Goal: Task Accomplishment & Management: Use online tool/utility

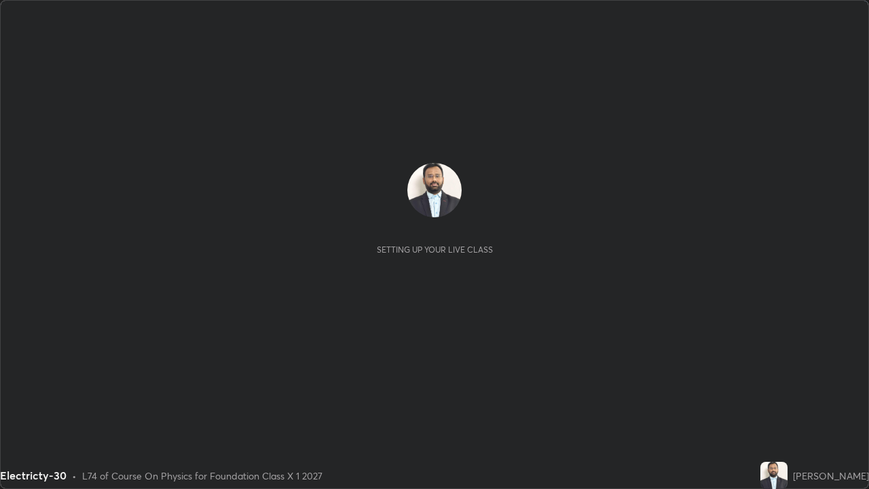
scroll to position [489, 869]
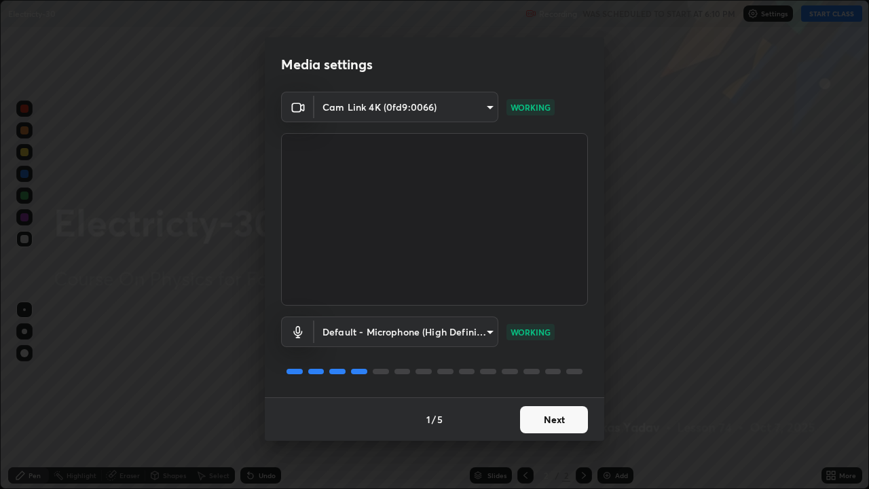
click at [564, 419] on button "Next" at bounding box center [554, 419] width 68 height 27
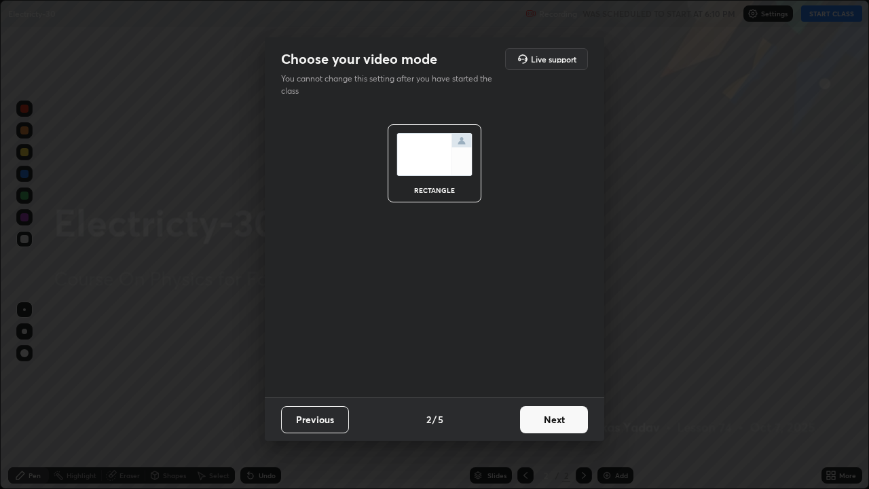
click at [565, 414] on button "Next" at bounding box center [554, 419] width 68 height 27
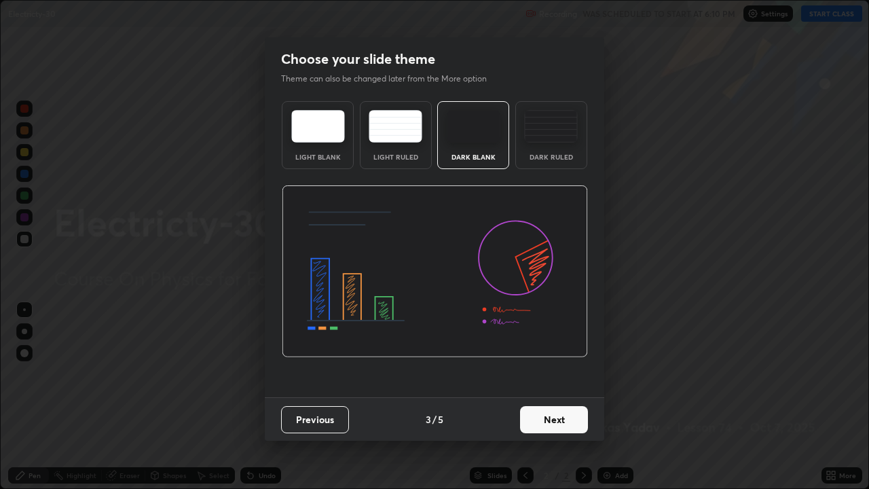
click at [567, 419] on button "Next" at bounding box center [554, 419] width 68 height 27
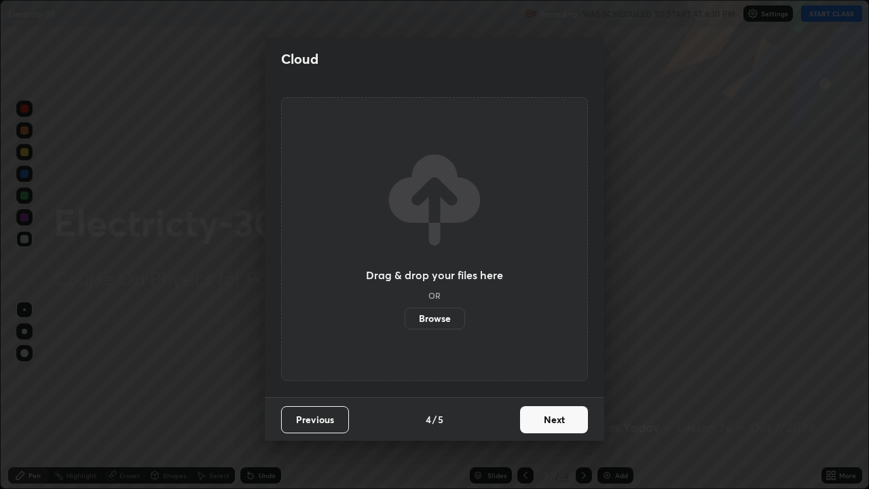
click at [562, 423] on button "Next" at bounding box center [554, 419] width 68 height 27
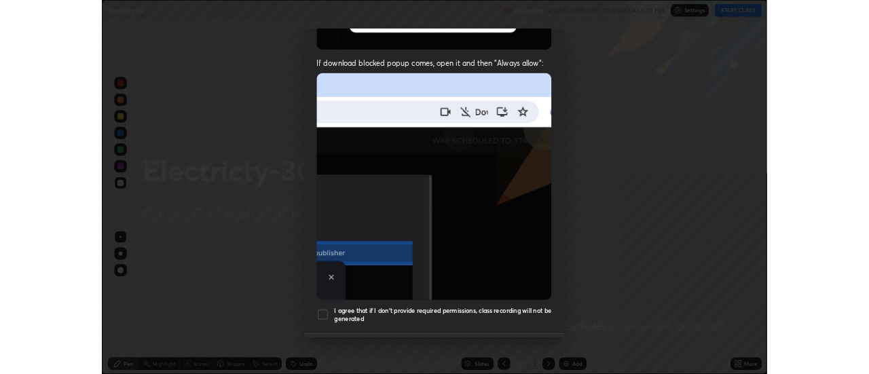
scroll to position [276, 0]
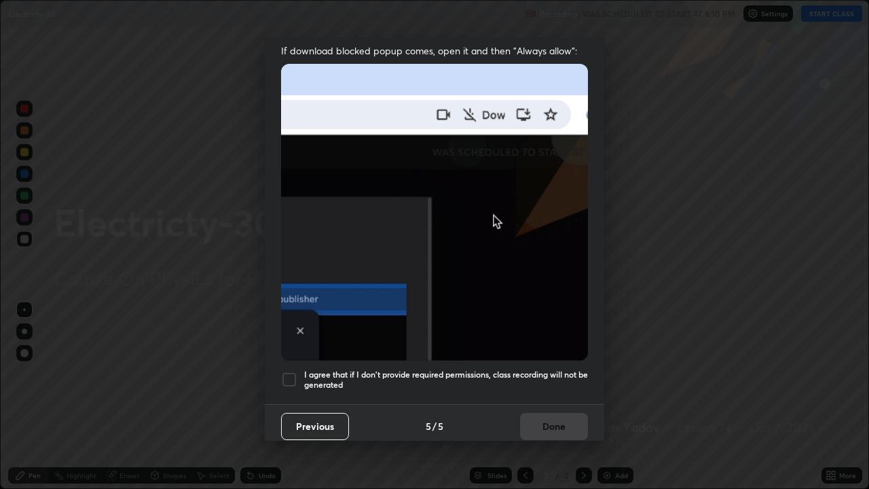
click at [295, 372] on div at bounding box center [289, 380] width 16 height 16
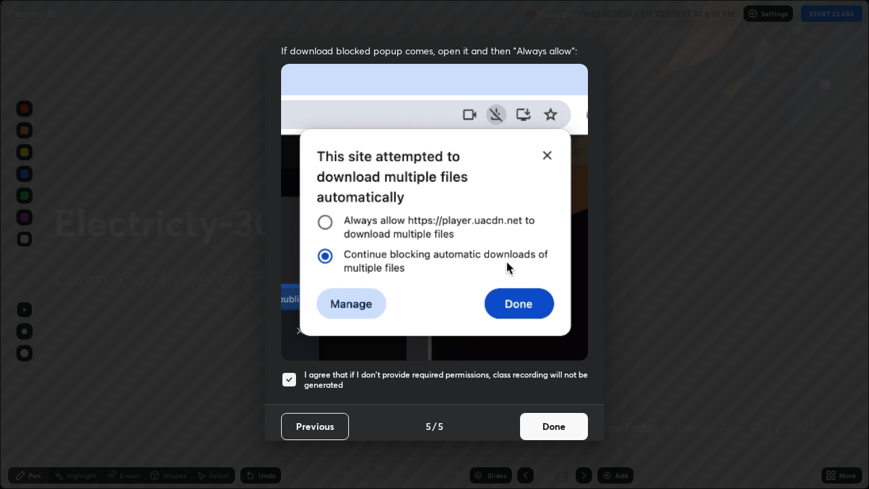
click at [547, 420] on button "Done" at bounding box center [554, 426] width 68 height 27
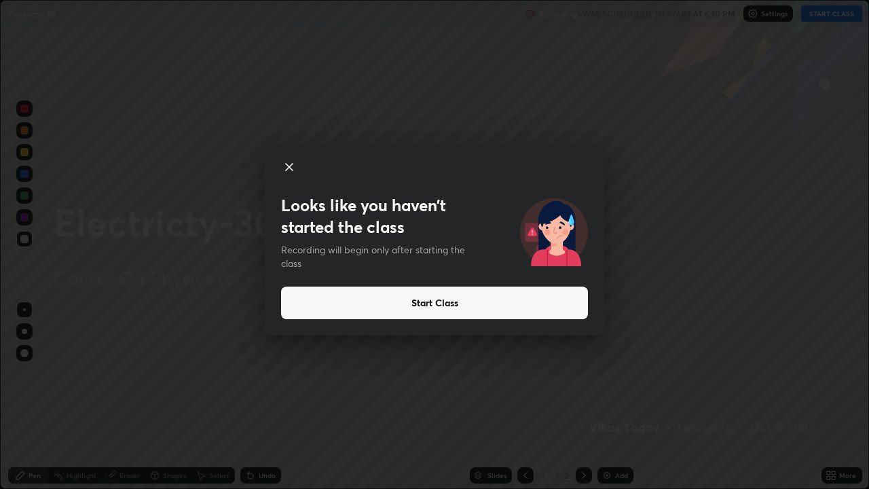
click at [523, 295] on button "Start Class" at bounding box center [434, 303] width 307 height 33
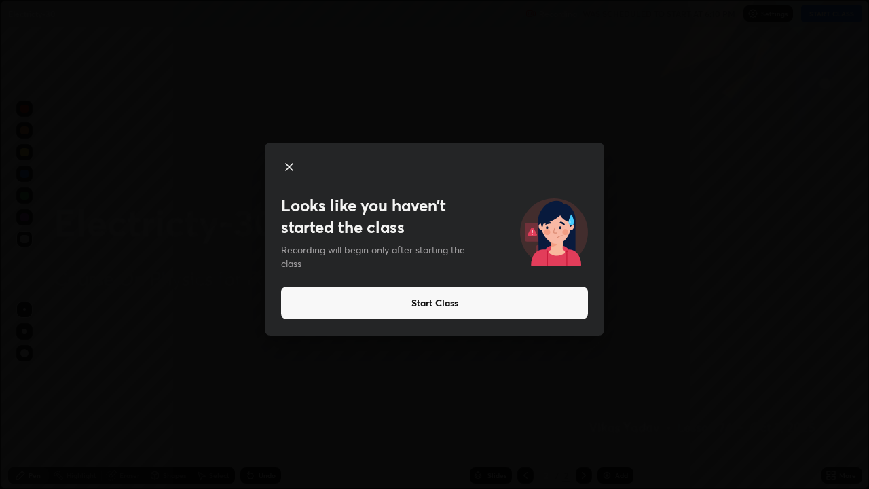
click at [466, 304] on button "Start Class" at bounding box center [434, 303] width 307 height 33
click at [439, 308] on button "Start Class" at bounding box center [434, 303] width 307 height 33
click at [291, 170] on icon at bounding box center [289, 167] width 16 height 16
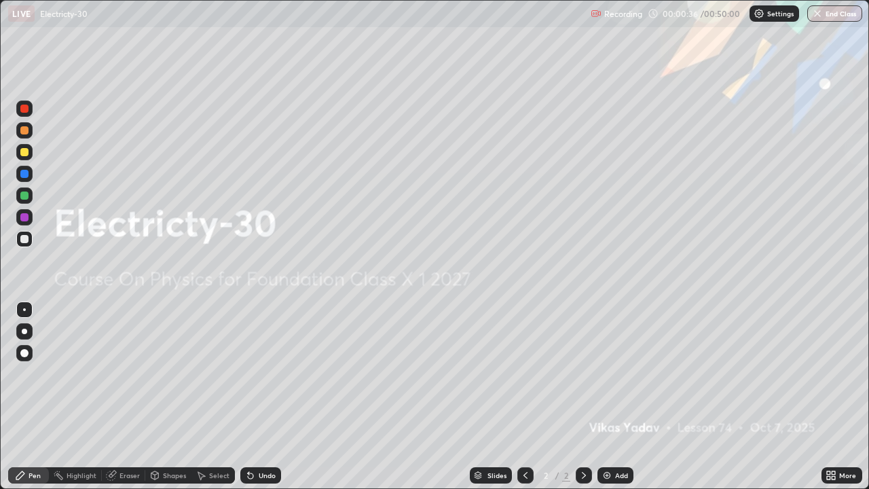
click at [608, 475] on img at bounding box center [607, 475] width 11 height 11
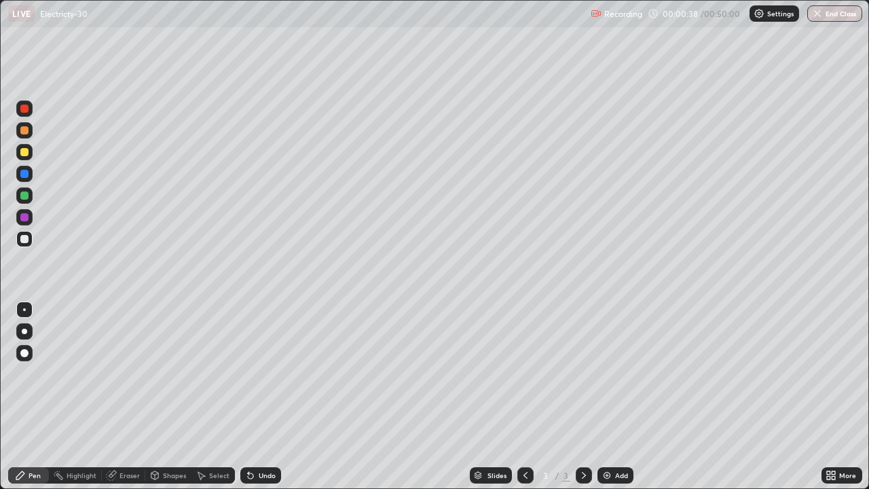
click at [29, 244] on div at bounding box center [24, 239] width 16 height 16
click at [124, 472] on div "Eraser" at bounding box center [130, 475] width 20 height 7
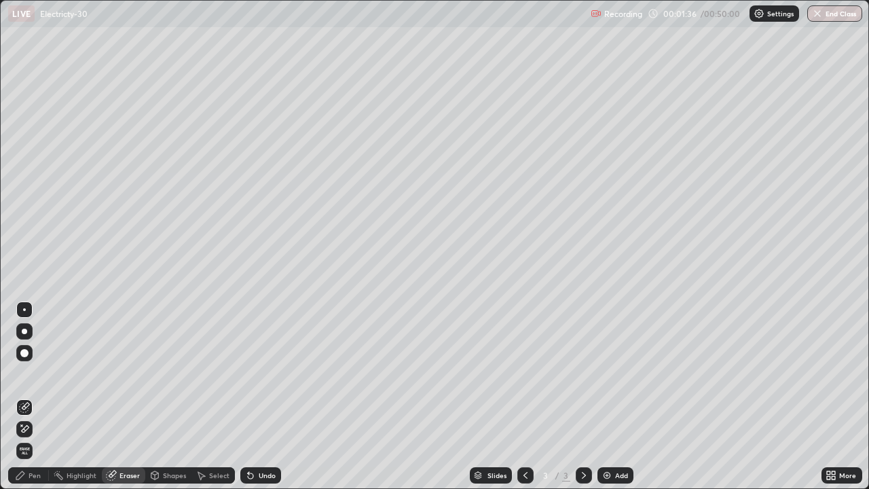
click at [35, 478] on div "Pen" at bounding box center [35, 475] width 12 height 7
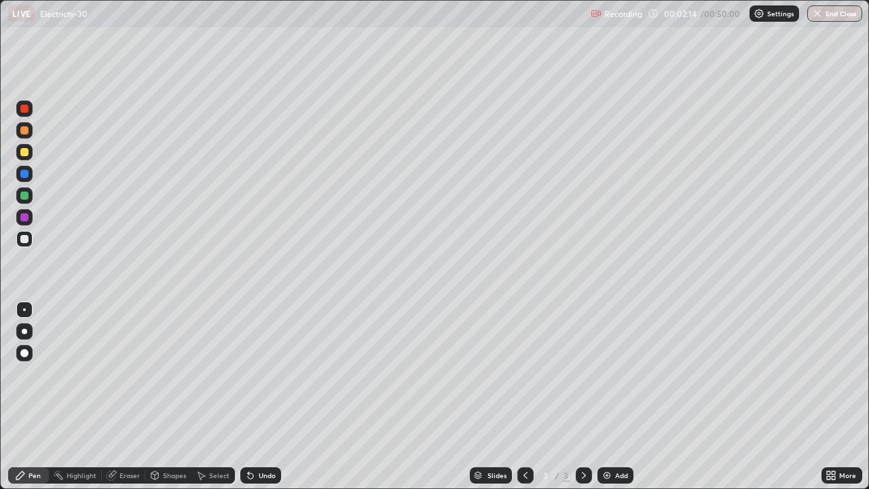
click at [611, 478] on img at bounding box center [607, 475] width 11 height 11
click at [255, 476] on div "Undo" at bounding box center [260, 475] width 41 height 16
click at [609, 476] on img at bounding box center [607, 475] width 11 height 11
click at [607, 470] on img at bounding box center [607, 475] width 11 height 11
click at [603, 474] on img at bounding box center [607, 475] width 11 height 11
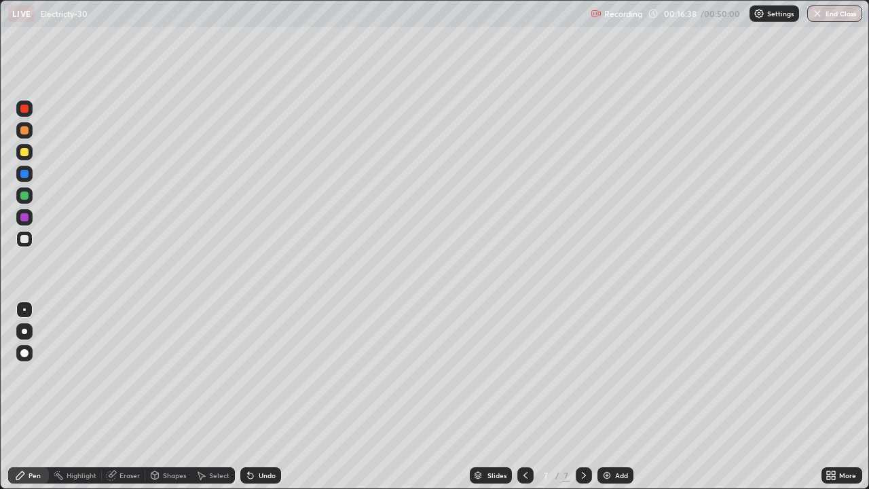
click at [26, 219] on div at bounding box center [24, 217] width 8 height 8
click at [25, 194] on div at bounding box center [24, 196] width 8 height 8
click at [526, 481] on div at bounding box center [526, 475] width 16 height 16
click at [583, 475] on icon at bounding box center [584, 475] width 11 height 11
click at [531, 475] on div at bounding box center [526, 475] width 16 height 16
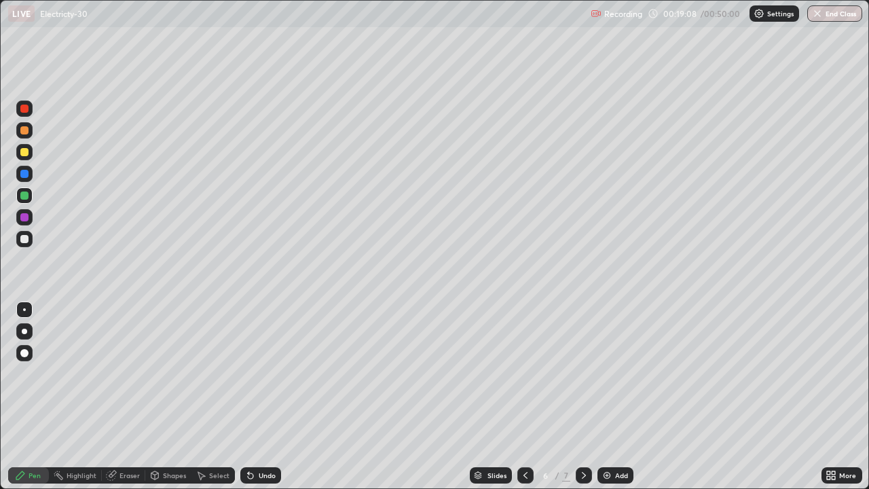
click at [583, 475] on icon at bounding box center [584, 475] width 11 height 11
click at [524, 469] on div at bounding box center [526, 475] width 16 height 16
click at [588, 480] on div at bounding box center [584, 475] width 16 height 16
click at [582, 477] on icon at bounding box center [584, 475] width 4 height 7
click at [607, 472] on img at bounding box center [607, 475] width 11 height 11
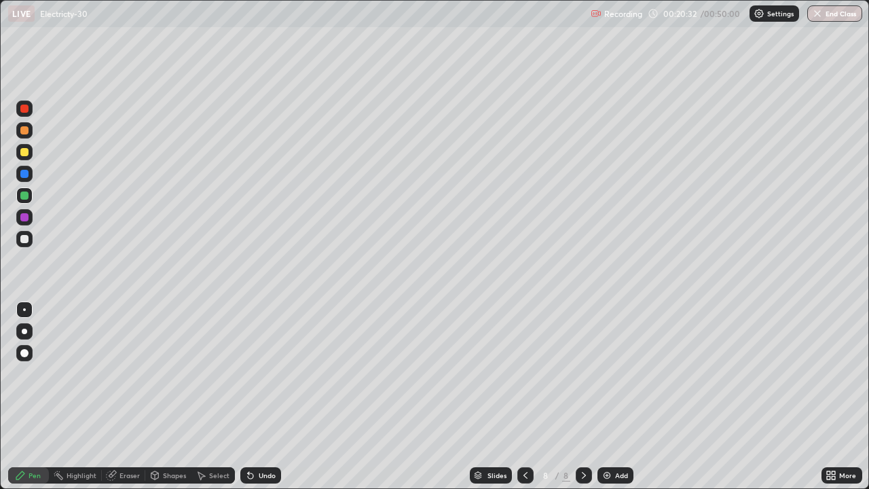
click at [23, 242] on div at bounding box center [24, 239] width 8 height 8
click at [115, 474] on icon at bounding box center [111, 475] width 11 height 11
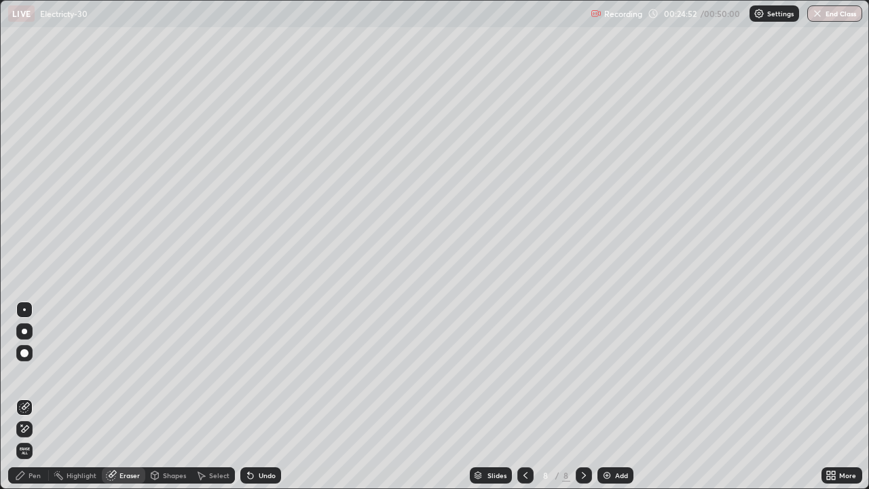
click at [41, 473] on div "Pen" at bounding box center [28, 475] width 41 height 16
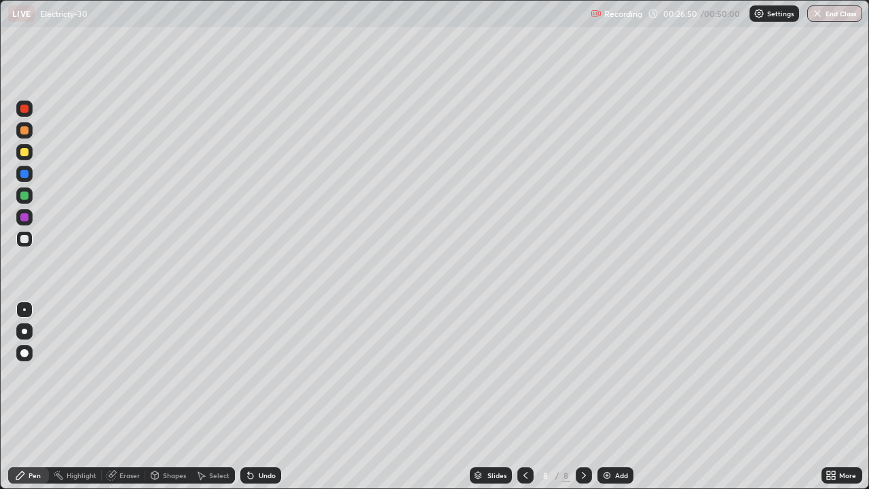
click at [113, 475] on icon at bounding box center [111, 475] width 9 height 9
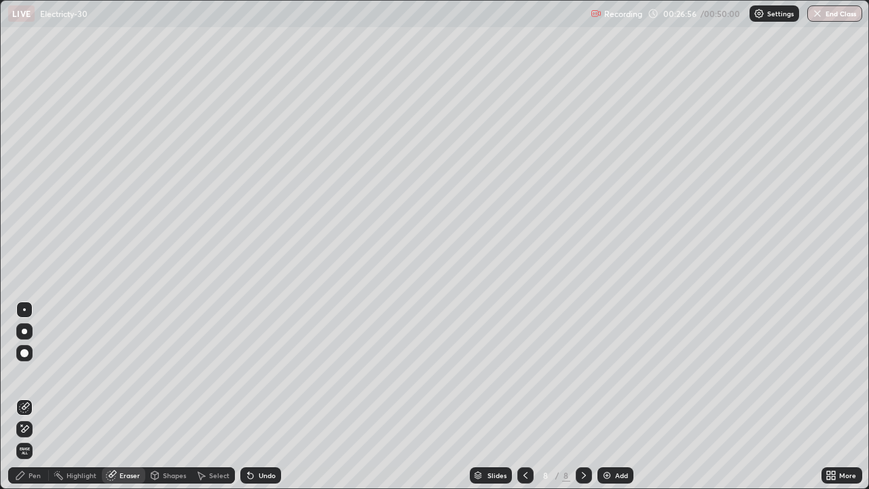
click at [37, 479] on div "Pen" at bounding box center [35, 475] width 12 height 7
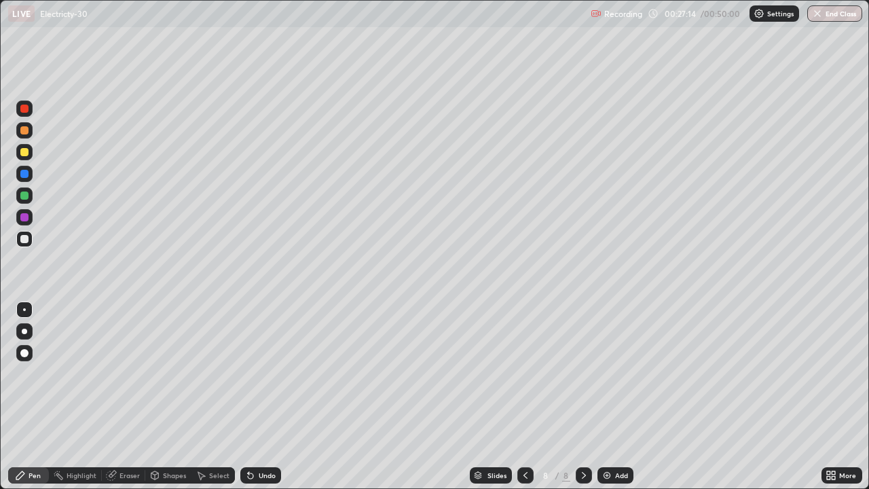
click at [127, 473] on div "Eraser" at bounding box center [130, 475] width 20 height 7
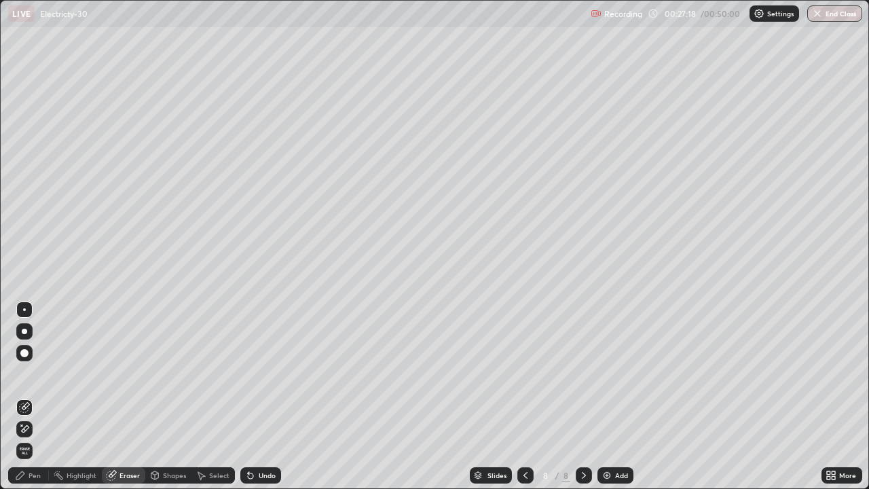
click at [39, 475] on div "Pen" at bounding box center [35, 475] width 12 height 7
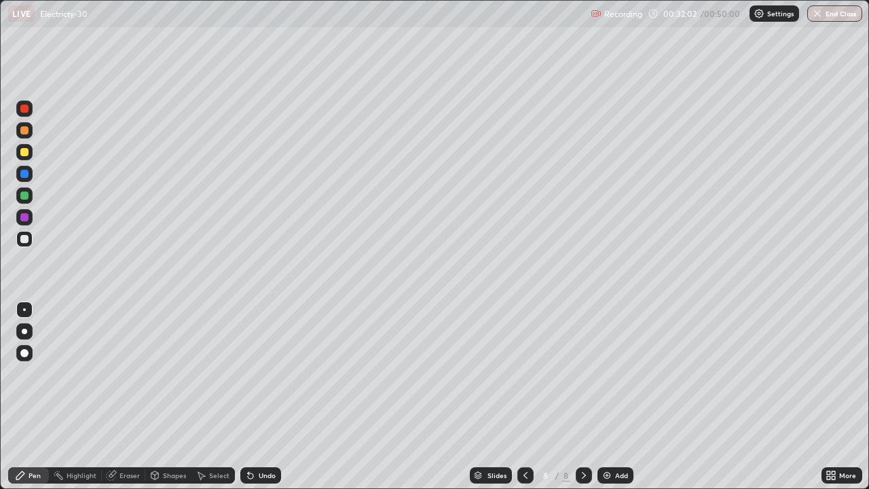
click at [606, 473] on img at bounding box center [607, 475] width 11 height 11
click at [23, 155] on div at bounding box center [24, 152] width 8 height 8
click at [24, 198] on div at bounding box center [24, 196] width 8 height 8
click at [28, 241] on div at bounding box center [24, 239] width 8 height 8
click at [128, 475] on div "Eraser" at bounding box center [130, 475] width 20 height 7
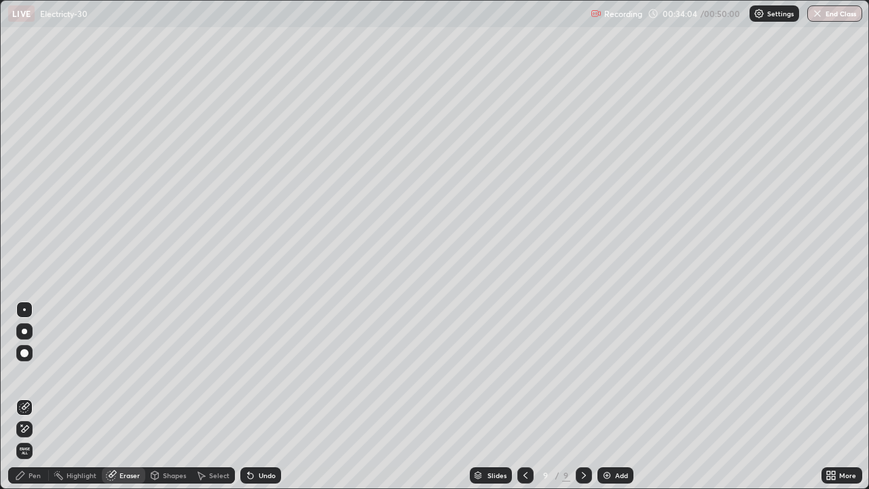
click at [22, 429] on icon at bounding box center [24, 429] width 11 height 12
click at [30, 482] on div "Pen" at bounding box center [28, 475] width 41 height 16
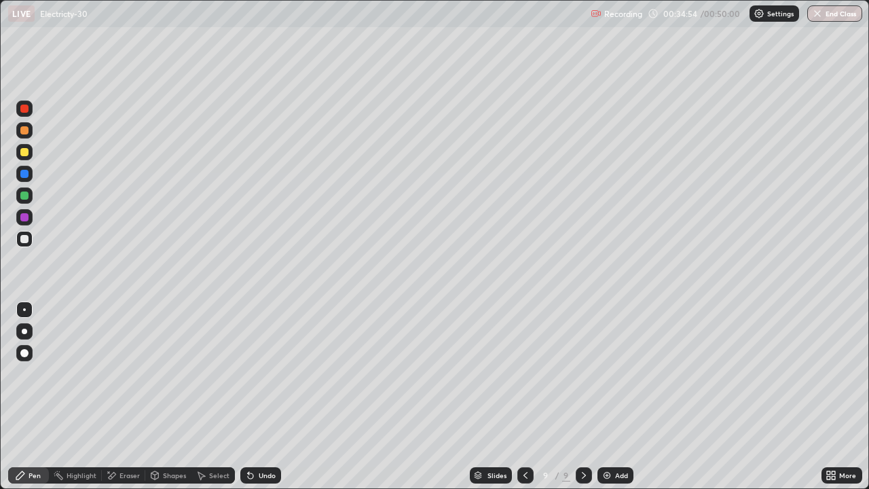
click at [122, 479] on div "Eraser" at bounding box center [130, 475] width 20 height 7
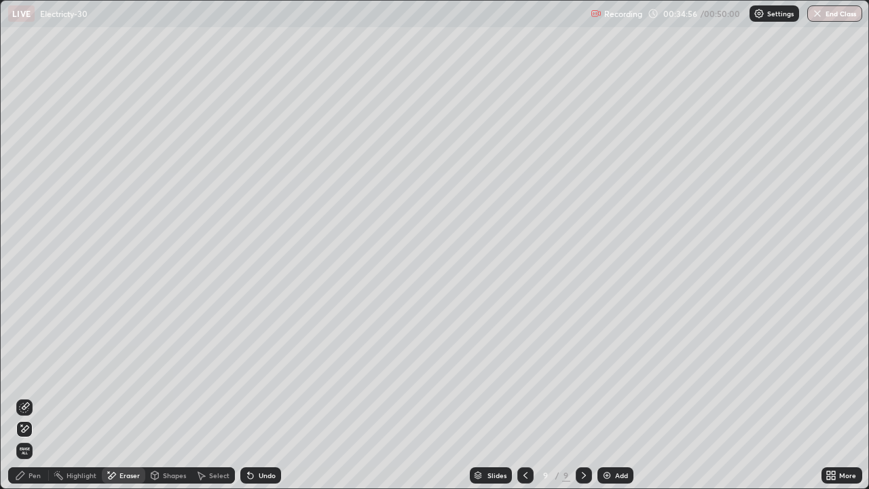
click at [27, 478] on div "Pen" at bounding box center [28, 475] width 41 height 16
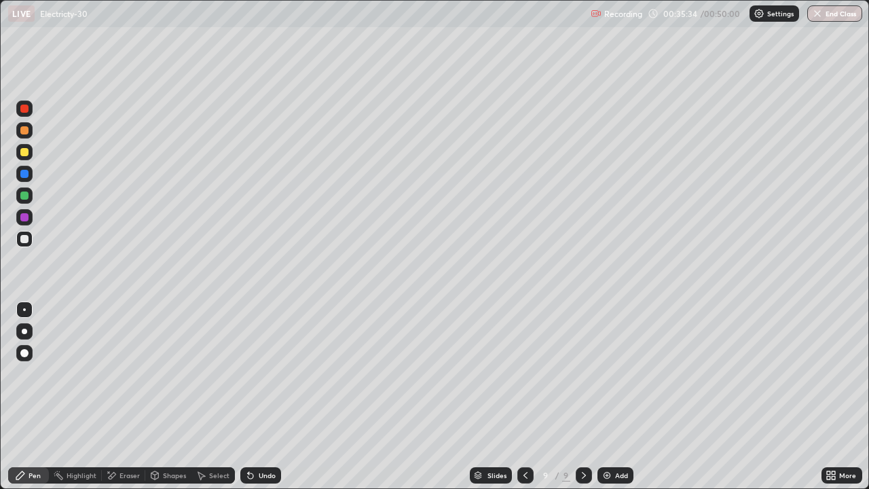
click at [211, 477] on div "Select" at bounding box center [219, 475] width 20 height 7
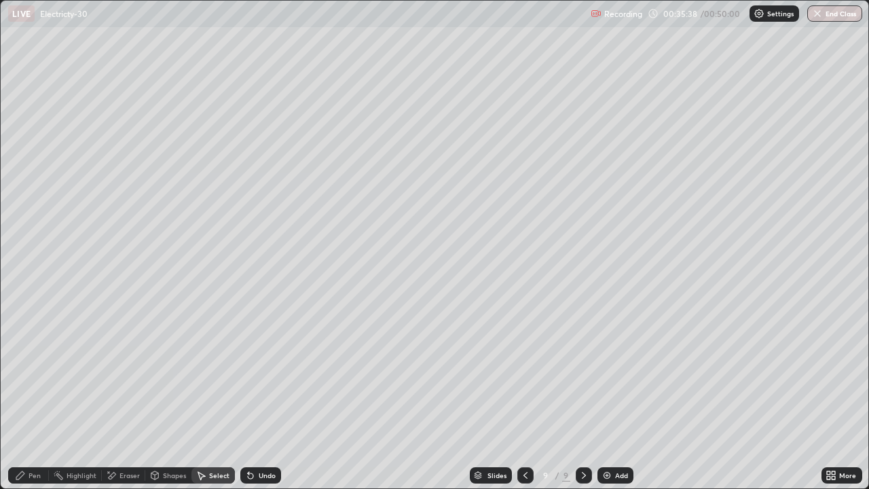
click at [27, 480] on div "Pen" at bounding box center [28, 475] width 41 height 16
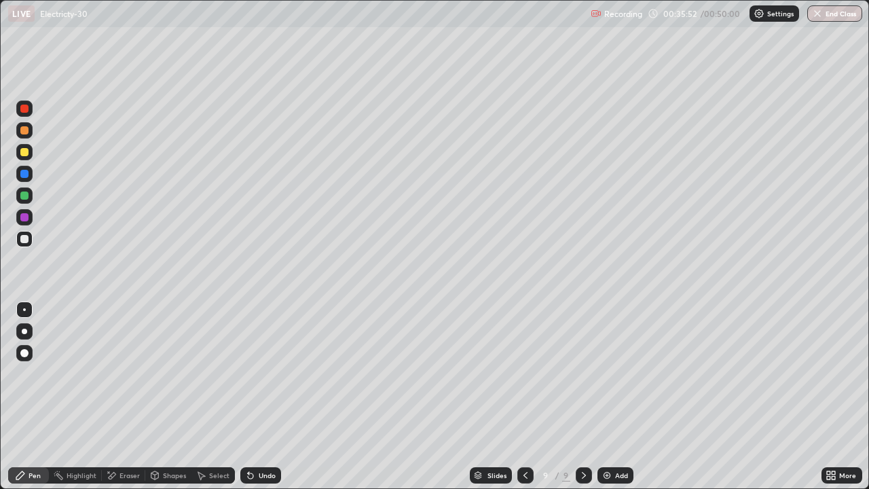
click at [251, 477] on icon at bounding box center [250, 475] width 5 height 5
click at [249, 476] on icon at bounding box center [250, 475] width 5 height 5
click at [251, 475] on icon at bounding box center [250, 475] width 5 height 5
click at [251, 474] on icon at bounding box center [250, 475] width 5 height 5
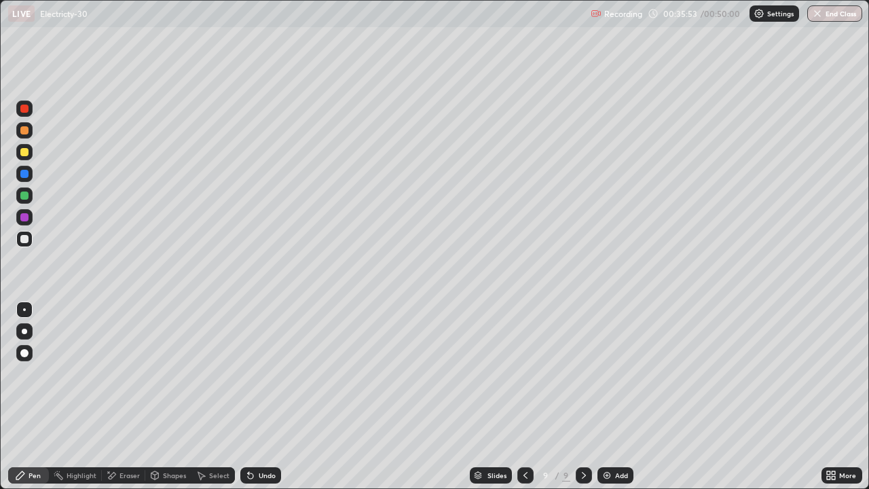
click at [251, 474] on icon at bounding box center [250, 475] width 5 height 5
click at [249, 475] on icon at bounding box center [250, 475] width 5 height 5
click at [248, 473] on icon at bounding box center [248, 472] width 1 height 1
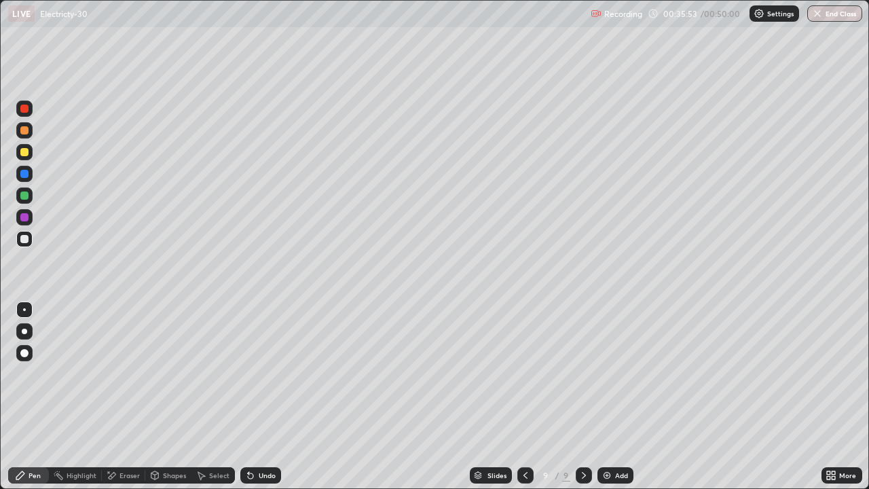
click at [248, 473] on icon at bounding box center [248, 472] width 1 height 1
click at [609, 471] on img at bounding box center [607, 475] width 11 height 11
click at [248, 475] on icon at bounding box center [250, 475] width 5 height 5
click at [249, 476] on icon at bounding box center [250, 475] width 5 height 5
click at [248, 476] on icon at bounding box center [250, 475] width 5 height 5
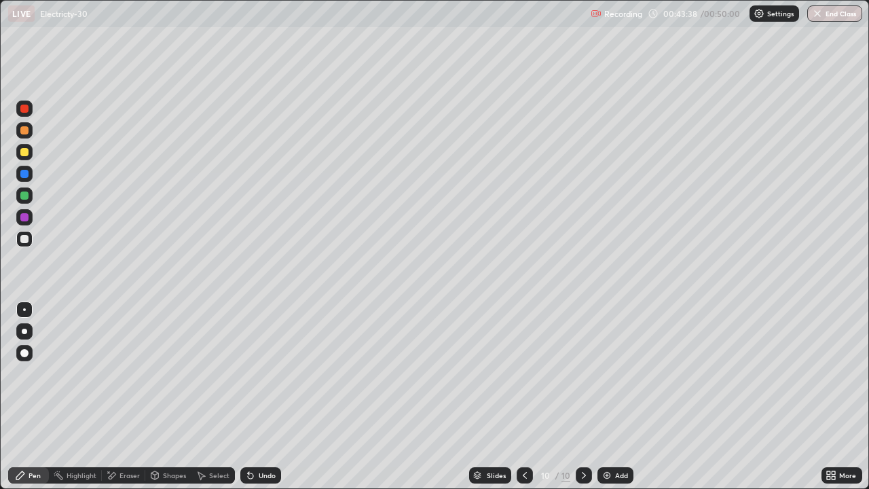
click at [249, 474] on icon at bounding box center [250, 475] width 5 height 5
click at [818, 14] on img "button" at bounding box center [818, 13] width 11 height 11
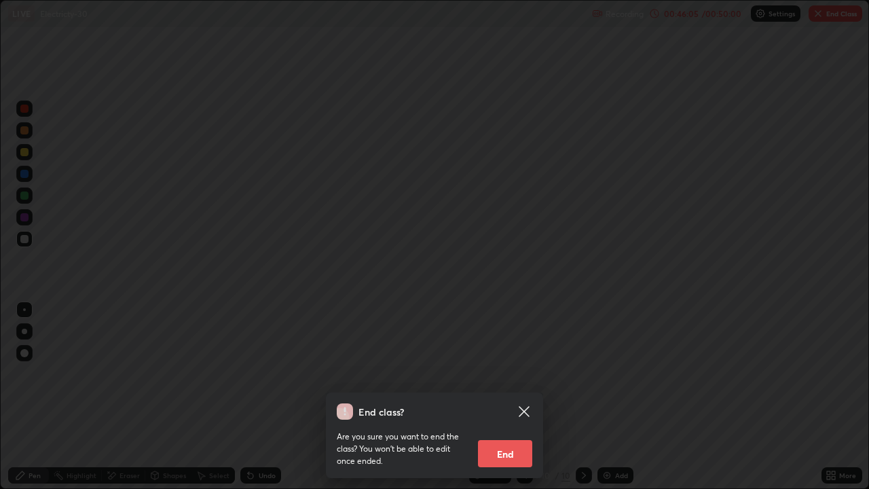
click at [512, 454] on button "End" at bounding box center [505, 453] width 54 height 27
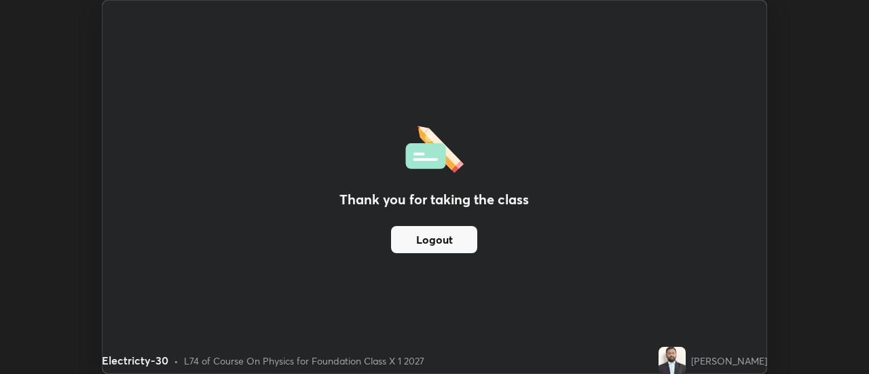
scroll to position [67552, 67057]
